Goal: Navigation & Orientation: Understand site structure

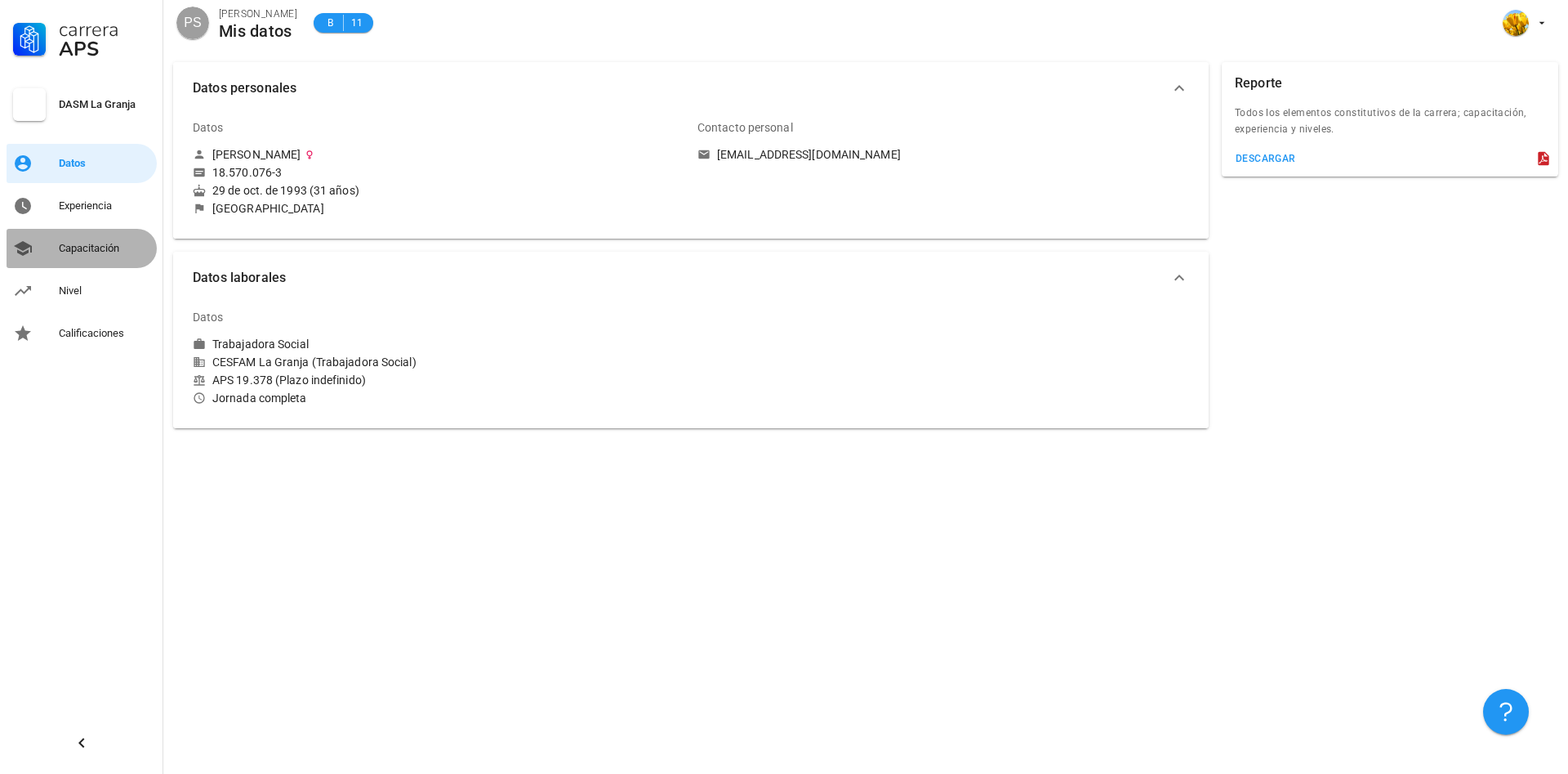
click at [118, 250] on div "Capacitación" at bounding box center [104, 248] width 92 height 13
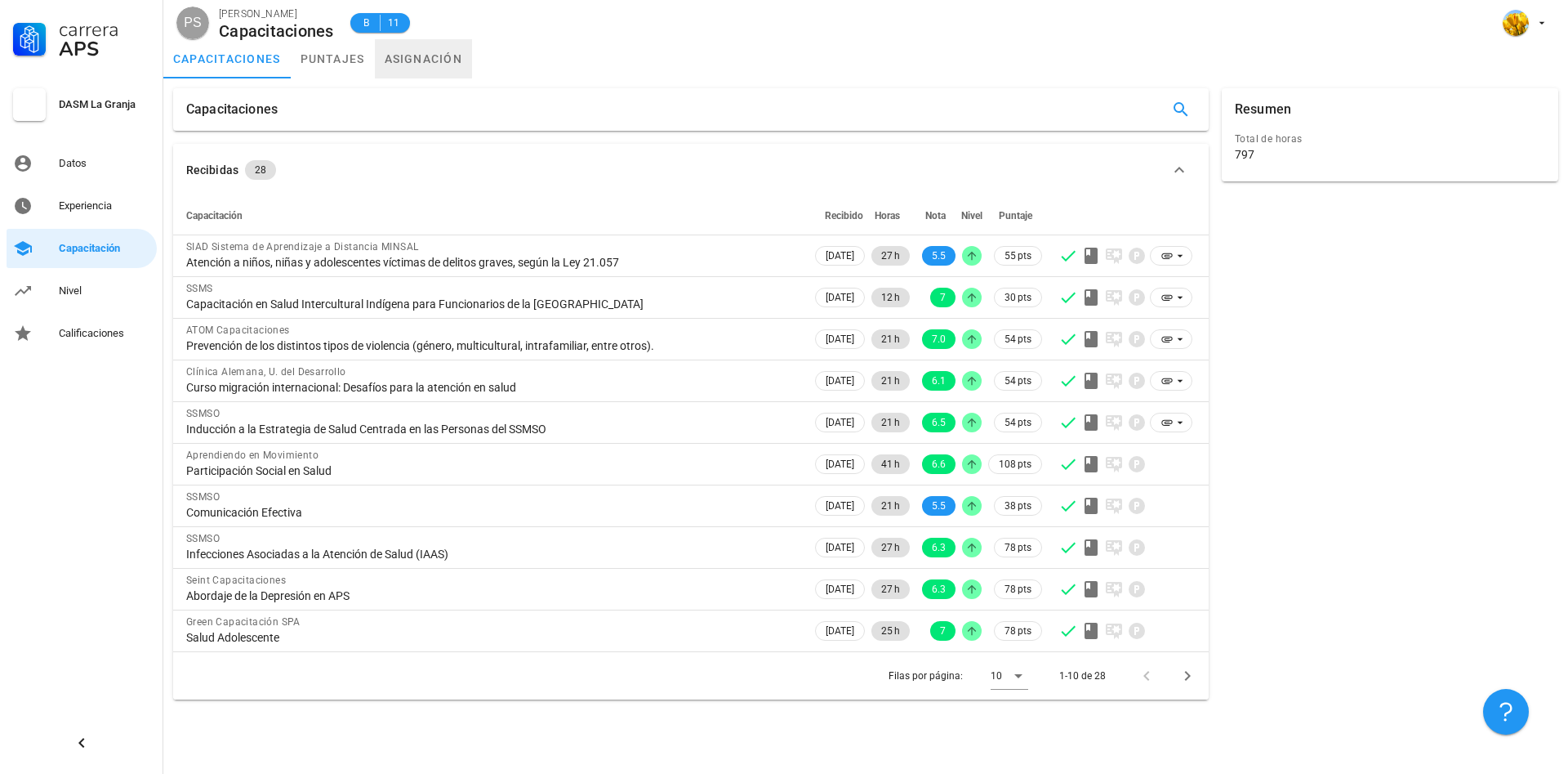
click at [436, 61] on link "asignación" at bounding box center [424, 58] width 98 height 39
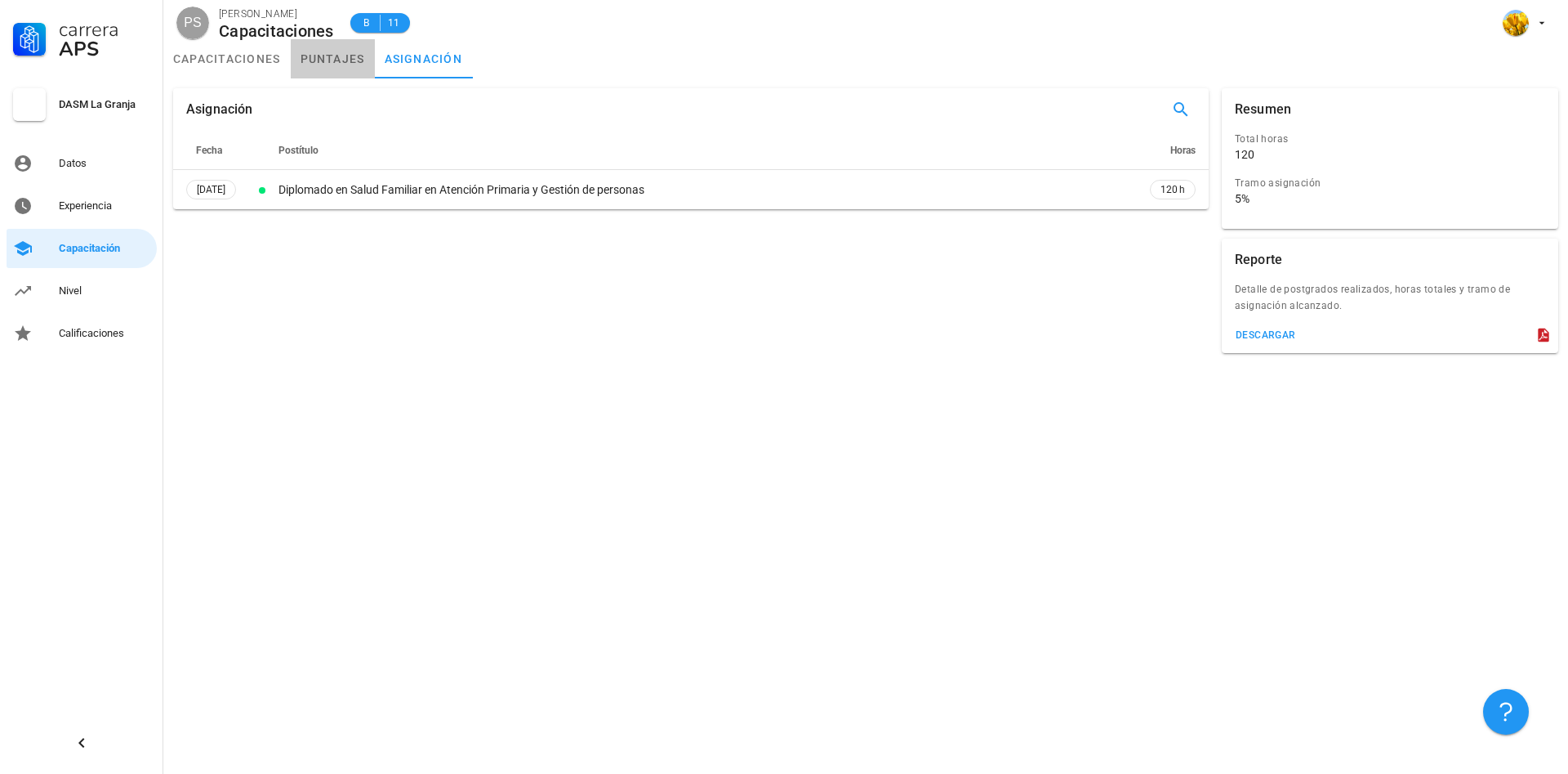
click at [347, 53] on link "puntajes" at bounding box center [332, 58] width 84 height 39
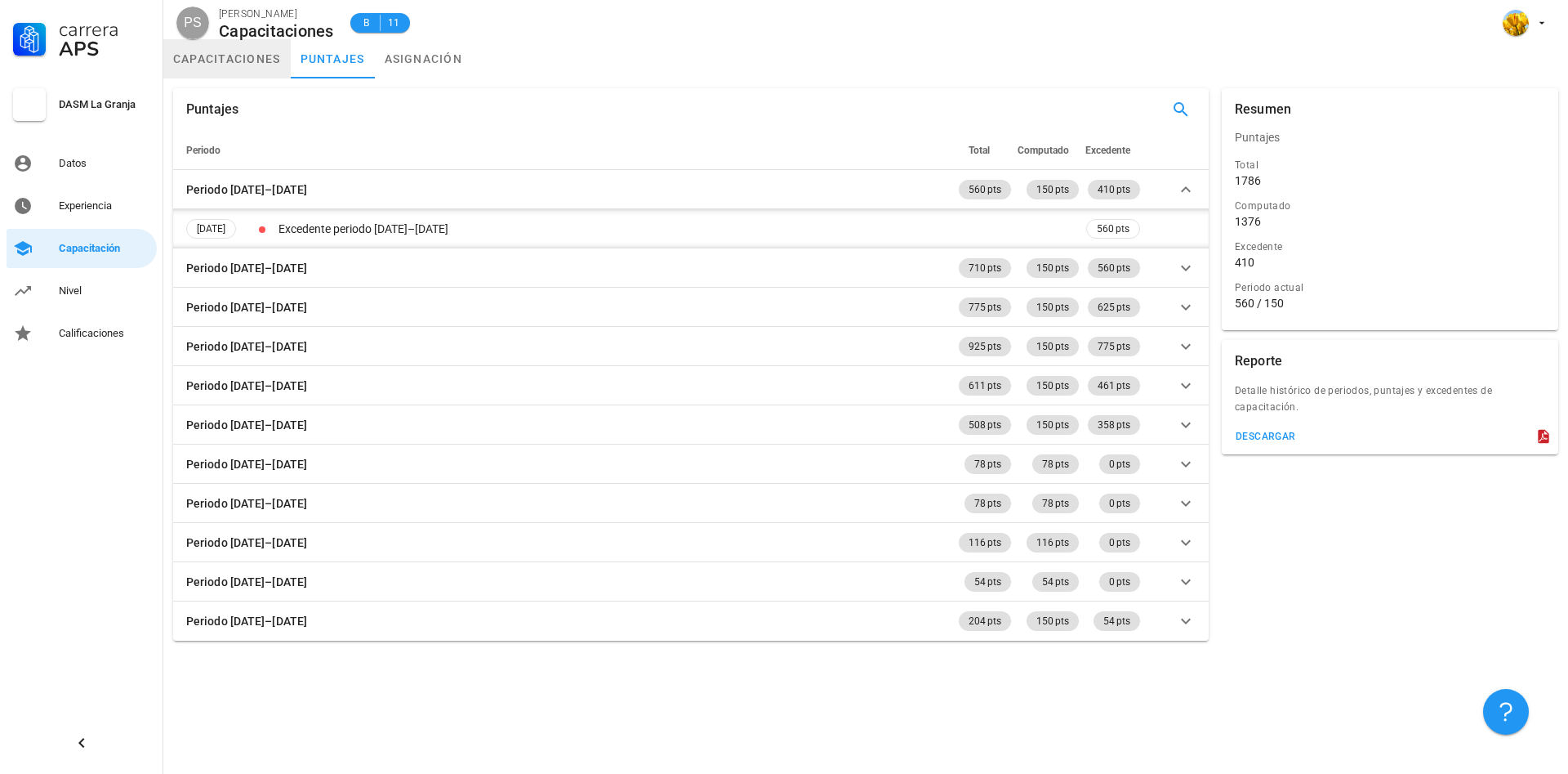
click at [221, 58] on link "capacitaciones" at bounding box center [227, 58] width 128 height 39
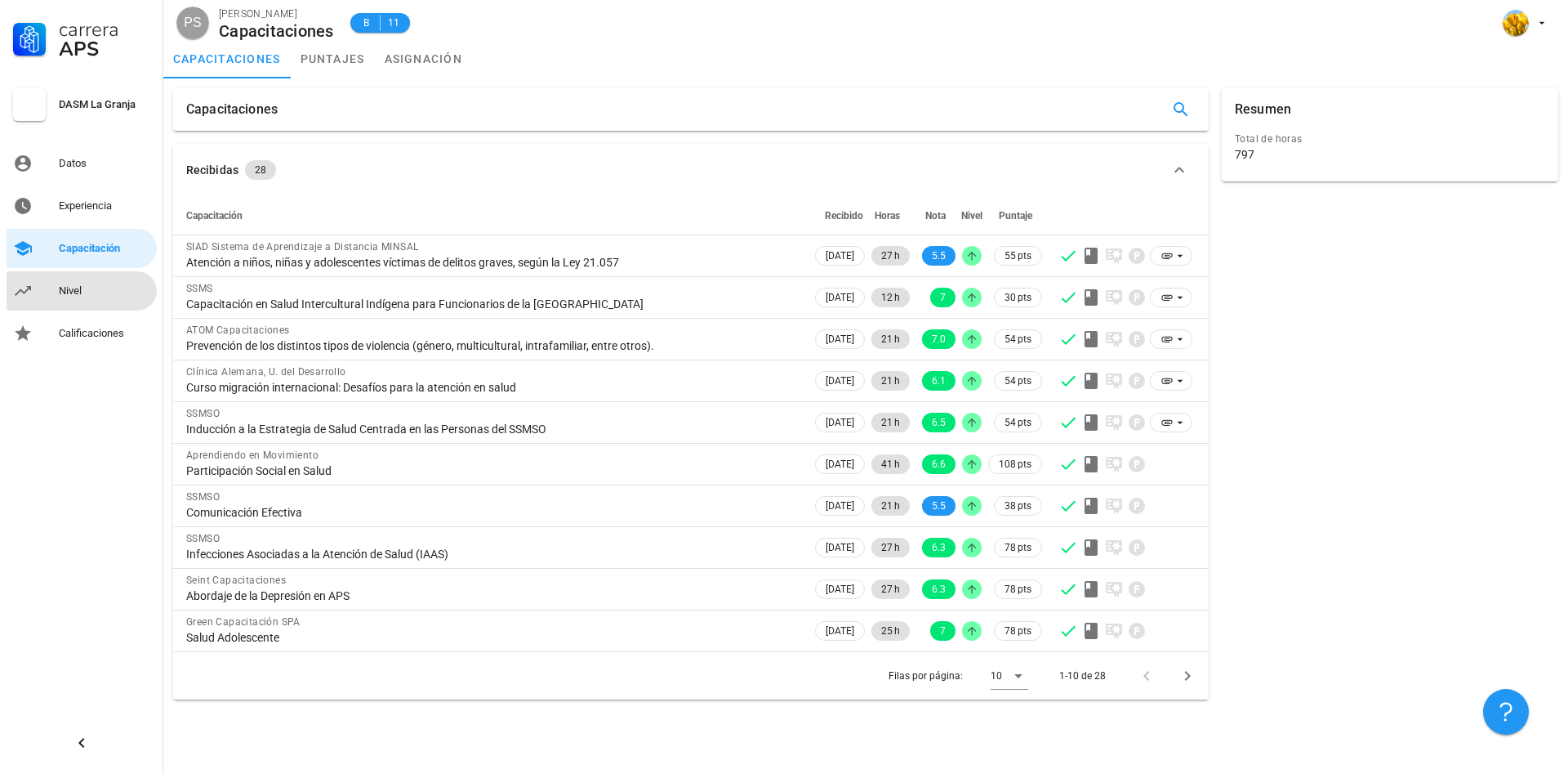
click at [54, 305] on link "Nivel" at bounding box center [82, 290] width 150 height 39
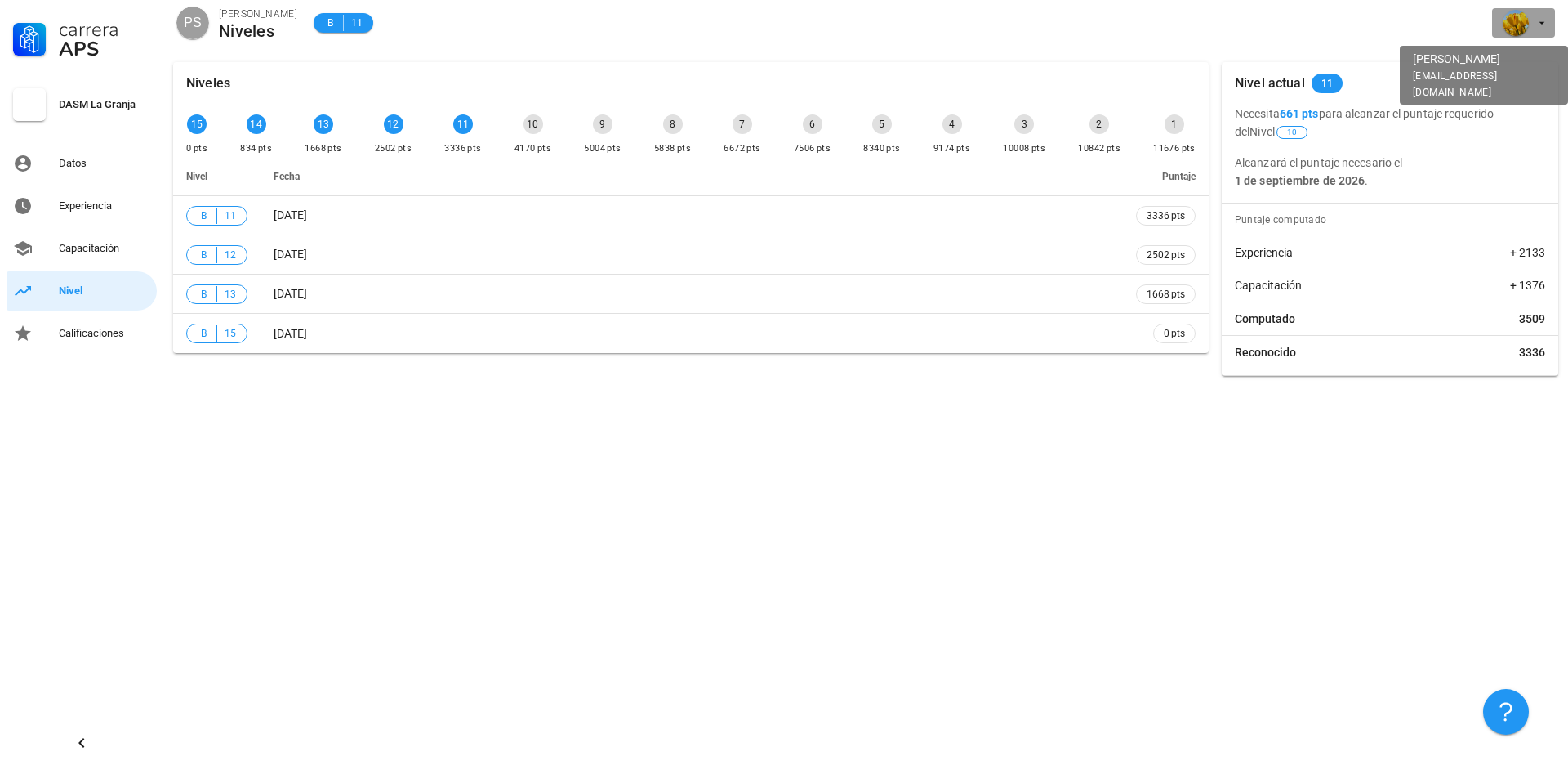
click at [1539, 21] on icon "button" at bounding box center [1542, 22] width 13 height 13
click at [1515, 64] on link "Salir" at bounding box center [1510, 63] width 98 height 39
